Goal: Task Accomplishment & Management: Complete application form

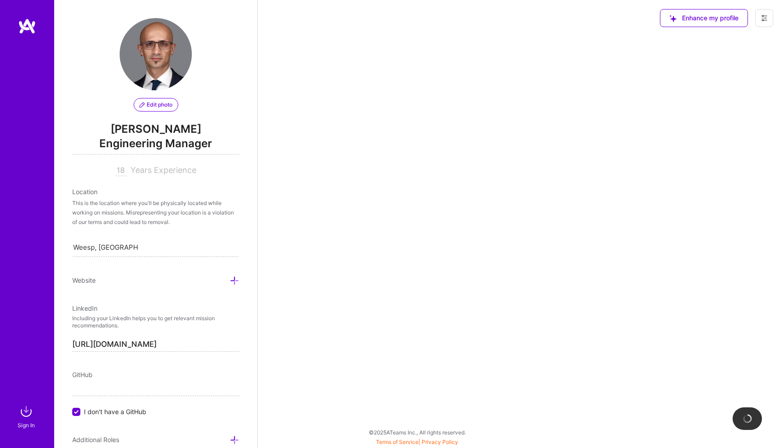
scroll to position [120, 0]
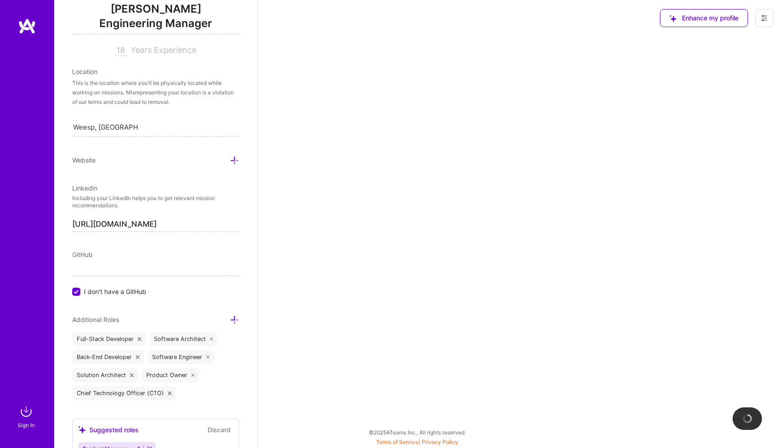
click at [21, 28] on img at bounding box center [27, 26] width 18 height 16
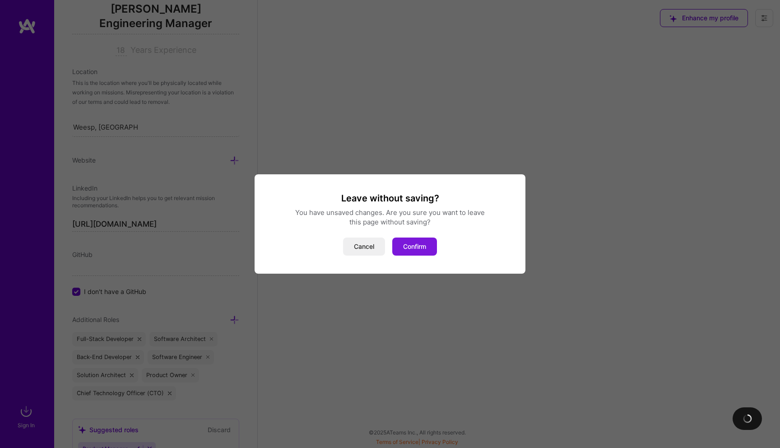
click at [425, 242] on button "Confirm" at bounding box center [414, 246] width 45 height 18
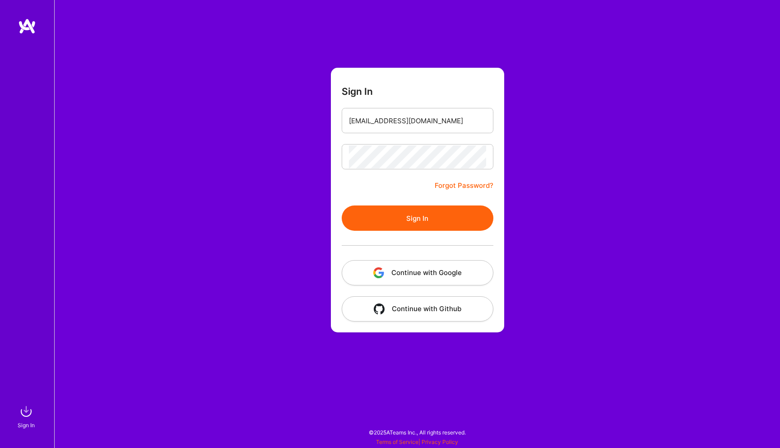
click at [420, 220] on button "Sign In" at bounding box center [418, 217] width 152 height 25
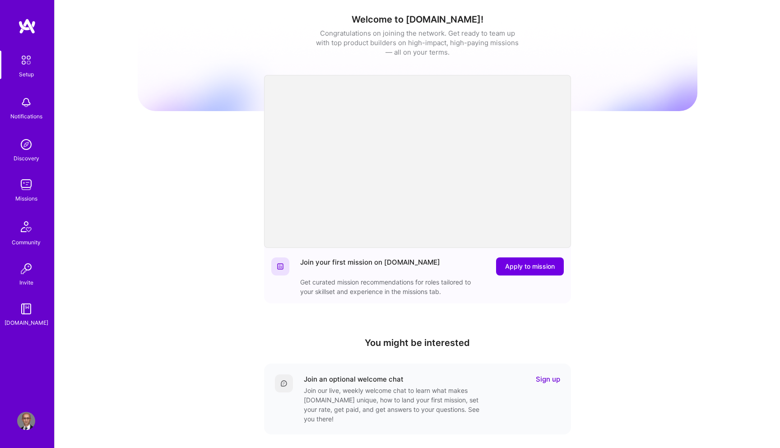
click at [33, 175] on div "Setup Notifications Discovery Missions Community Invite [DOMAIN_NAME]" at bounding box center [27, 189] width 54 height 277
click at [28, 187] on img at bounding box center [26, 184] width 18 height 18
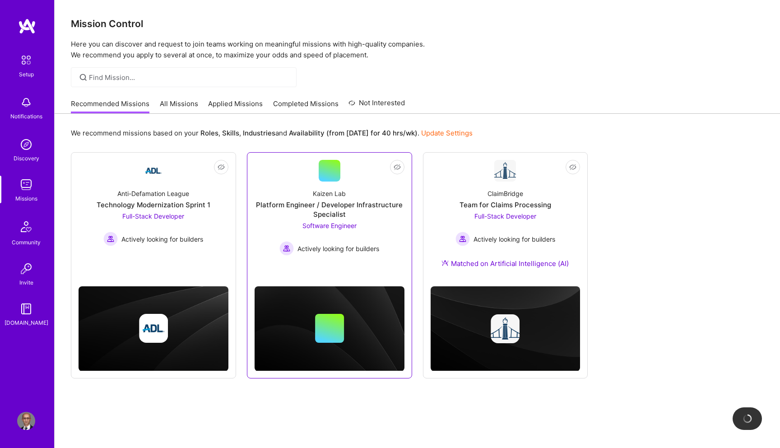
click at [327, 222] on span "Software Engineer" at bounding box center [329, 226] width 54 height 8
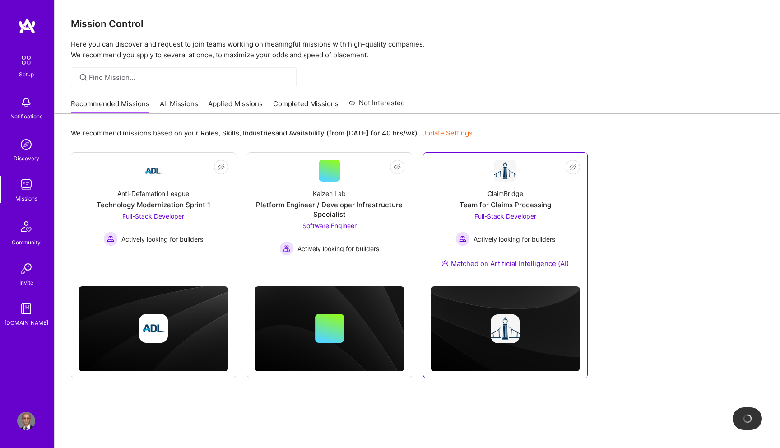
click at [499, 214] on span "Full-Stack Developer" at bounding box center [505, 216] width 62 height 8
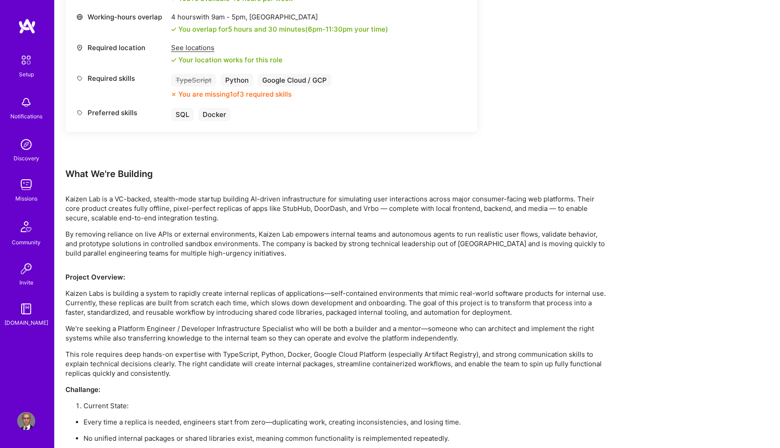
scroll to position [394, 0]
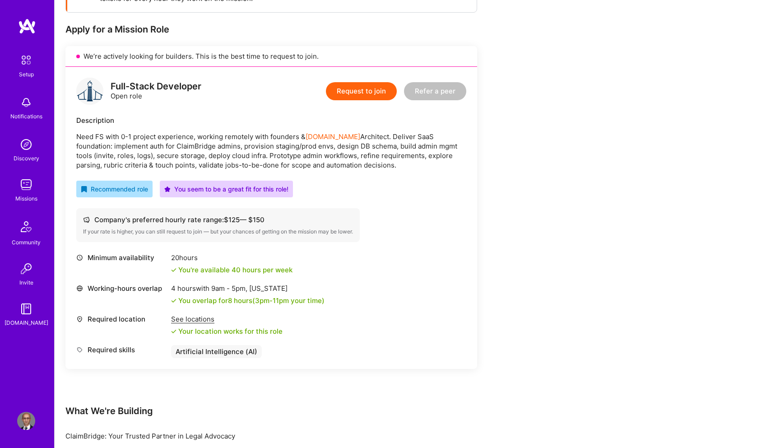
scroll to position [160, 0]
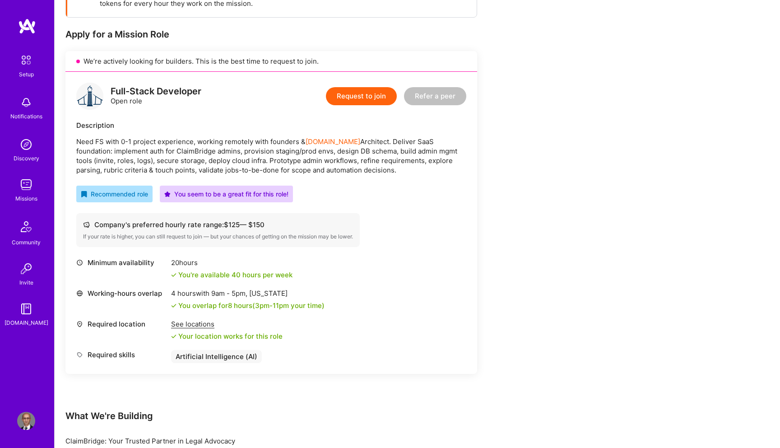
click at [385, 97] on button "Request to join" at bounding box center [361, 96] width 71 height 18
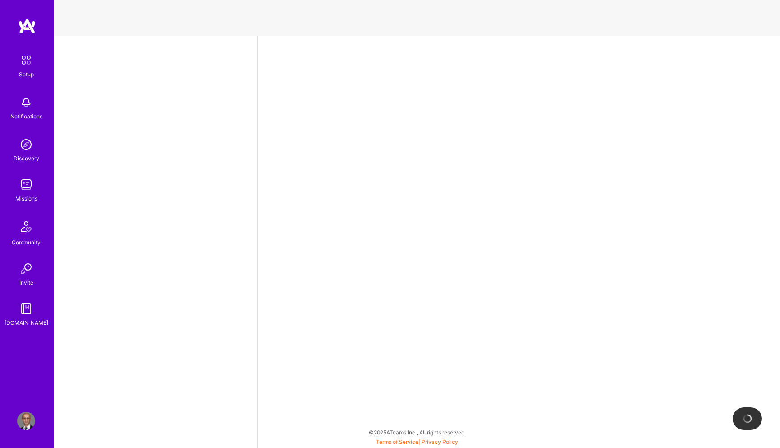
select select "NL"
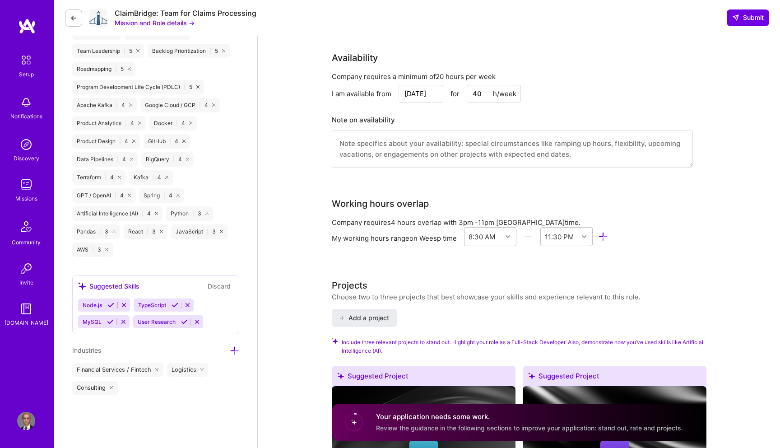
scroll to position [627, 0]
